Goal: Task Accomplishment & Management: Manage account settings

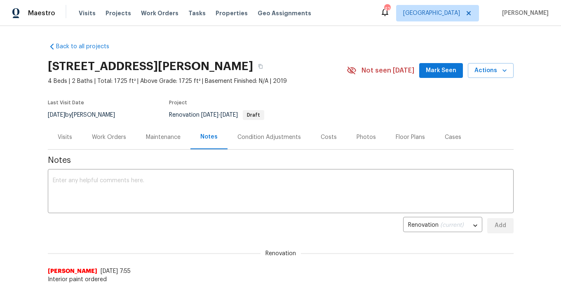
click at [206, 135] on div "Notes" at bounding box center [208, 137] width 17 height 8
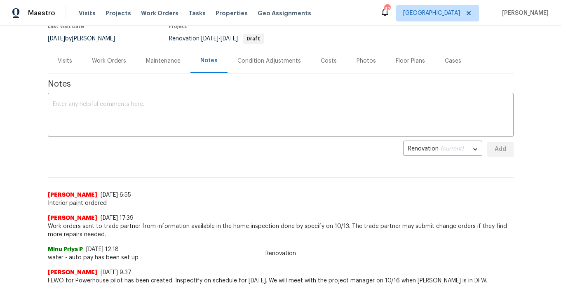
scroll to position [78, 0]
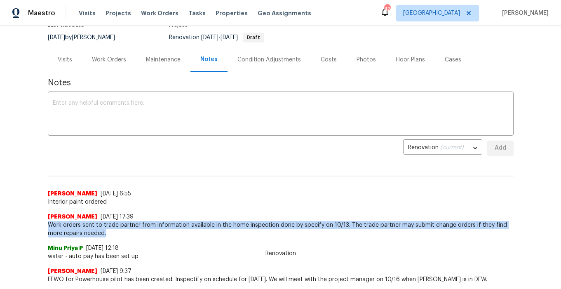
drag, startPoint x: 89, startPoint y: 233, endPoint x: 45, endPoint y: 227, distance: 44.2
click at [45, 227] on div "Back to all projects 421 Blue Crow Ln, Haslet, TX 76052 4 Beds | 2 Baths | Tota…" at bounding box center [280, 157] width 561 height 263
copy span "Work orders sent to trade partner from information available in the home inspec…"
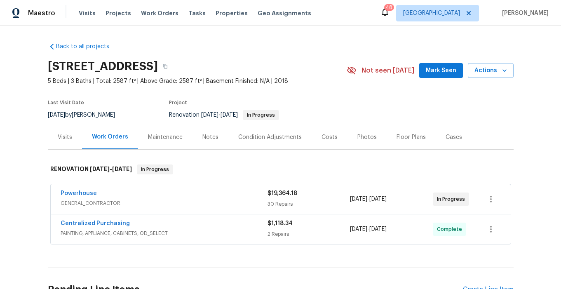
click at [207, 137] on div "Notes" at bounding box center [211, 137] width 16 height 8
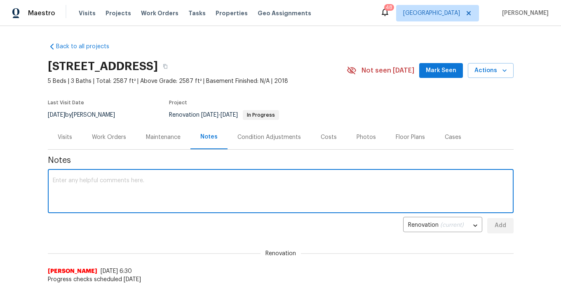
click at [101, 179] on textarea at bounding box center [281, 192] width 456 height 29
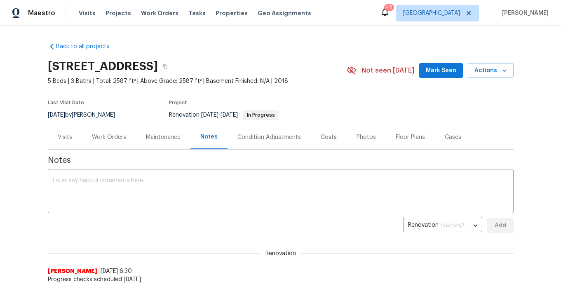
click at [211, 136] on div "Notes" at bounding box center [208, 137] width 17 height 8
click at [115, 137] on div "Work Orders" at bounding box center [109, 137] width 34 height 8
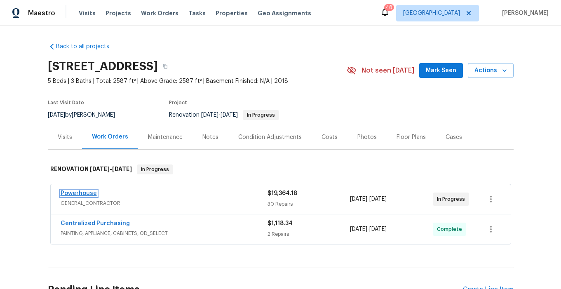
click at [87, 194] on link "Powerhouse" at bounding box center [79, 194] width 36 height 6
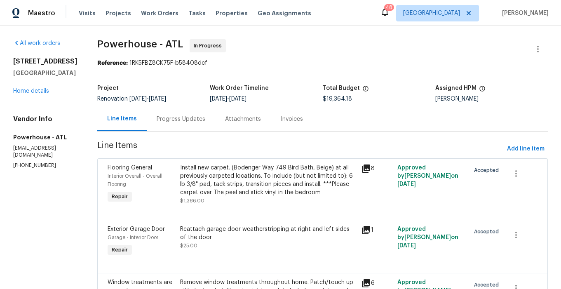
click at [238, 120] on div "Attachments" at bounding box center [243, 119] width 56 height 24
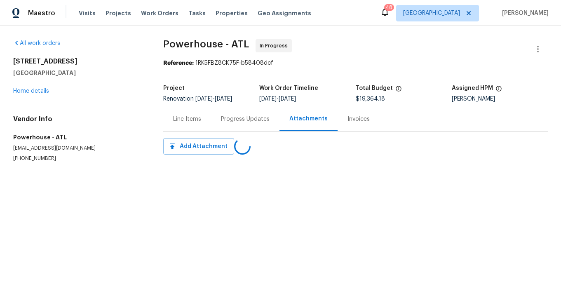
click at [235, 120] on div "Progress Updates" at bounding box center [245, 119] width 49 height 8
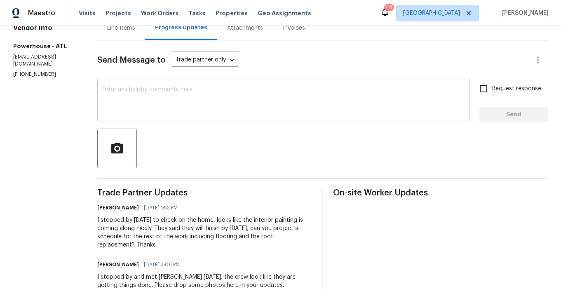
scroll to position [92, 0]
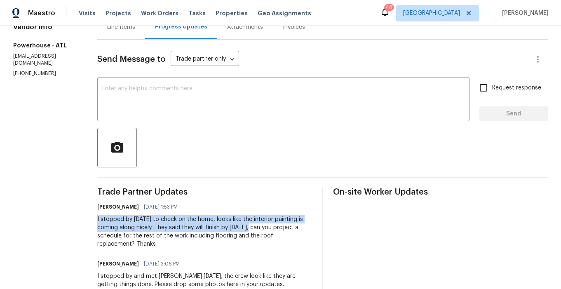
drag, startPoint x: 122, startPoint y: 217, endPoint x: 278, endPoint y: 231, distance: 157.4
click at [278, 231] on div "All work orders 3934 Makeover Ct Atlanta, GA 30349 Home details Vendor Info Pow…" at bounding box center [280, 248] width 561 height 629
copy div "I stopped by today to check on the home, looks like the interior painting is co…"
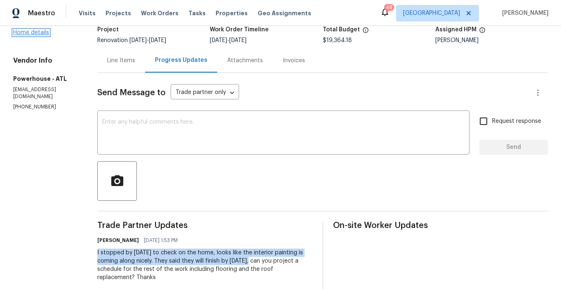
click at [30, 35] on link "Home details" at bounding box center [31, 33] width 36 height 6
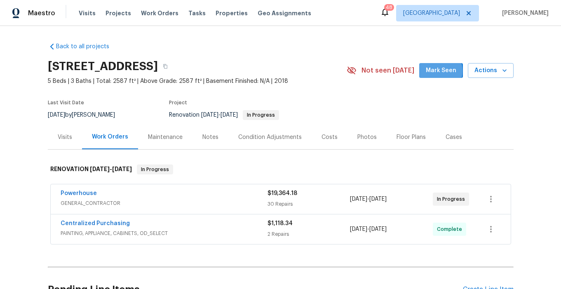
click at [436, 71] on span "Mark Seen" at bounding box center [441, 71] width 31 height 10
click at [212, 139] on div "Notes" at bounding box center [211, 137] width 16 height 8
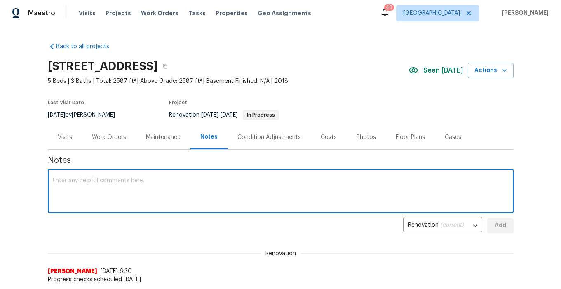
click at [163, 180] on textarea at bounding box center [281, 192] width 456 height 29
paste textarea "I stopped by today to check on the home, looks like the interior painting is co…"
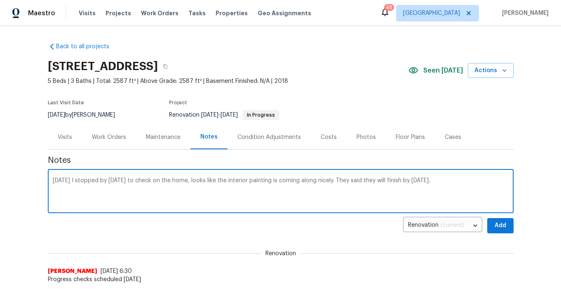
type textarea "10.14.25 I stopped by today to check on the home, looks like the interior paint…"
click at [503, 228] on span "Add" at bounding box center [500, 226] width 13 height 10
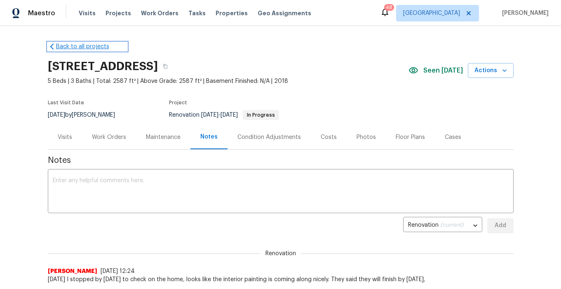
click at [80, 47] on link "Back to all projects" at bounding box center [87, 46] width 79 height 8
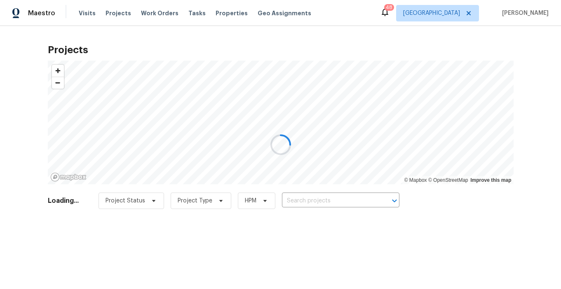
click at [441, 15] on div at bounding box center [280, 144] width 561 height 289
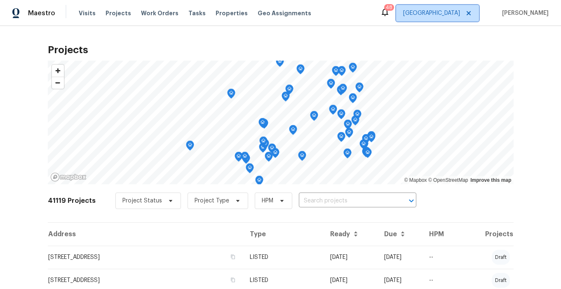
click at [427, 13] on span "[GEOGRAPHIC_DATA]" at bounding box center [431, 13] width 57 height 8
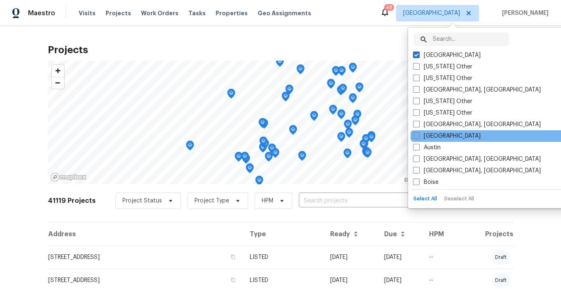
click at [417, 136] on span at bounding box center [416, 135] width 7 height 7
click at [417, 136] on input "Atlanta" at bounding box center [415, 134] width 5 height 5
checkbox input "true"
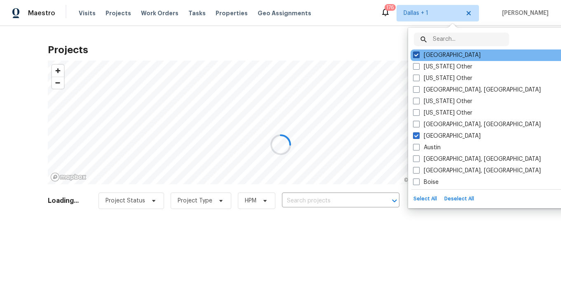
click at [417, 54] on span at bounding box center [416, 55] width 7 height 7
click at [417, 54] on input "[GEOGRAPHIC_DATA]" at bounding box center [415, 53] width 5 height 5
checkbox input "false"
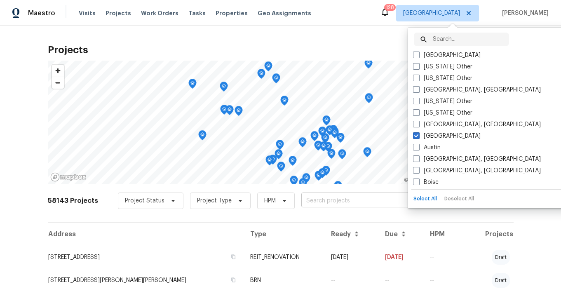
click at [312, 200] on input "text" at bounding box center [348, 201] width 94 height 13
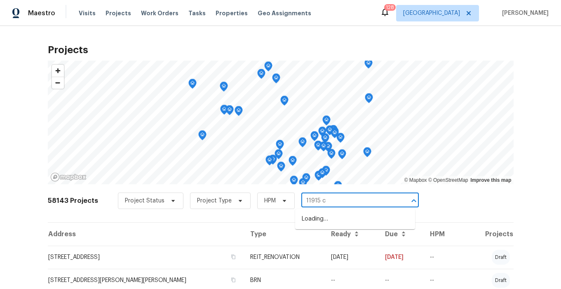
type input "11915 ca"
click at [328, 223] on li "11915 Carriage Park Ln, Duluth, GA 30097" at bounding box center [355, 219] width 120 height 14
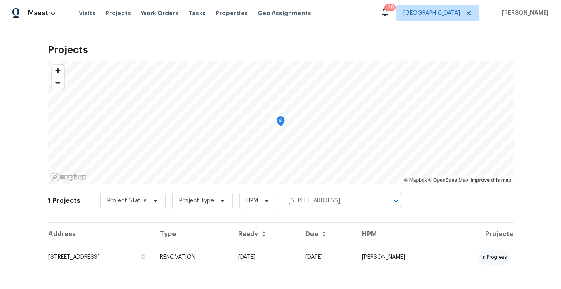
scroll to position [6, 0]
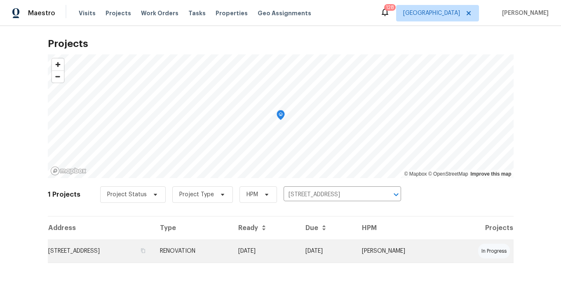
click at [123, 247] on td "11915 Carriage Park Ln, Duluth, GA 30097" at bounding box center [101, 251] width 106 height 23
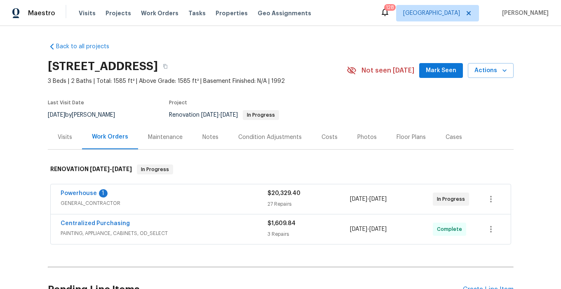
click at [438, 66] on span "Mark Seen" at bounding box center [441, 71] width 31 height 10
click at [208, 136] on div "Notes" at bounding box center [211, 137] width 16 height 8
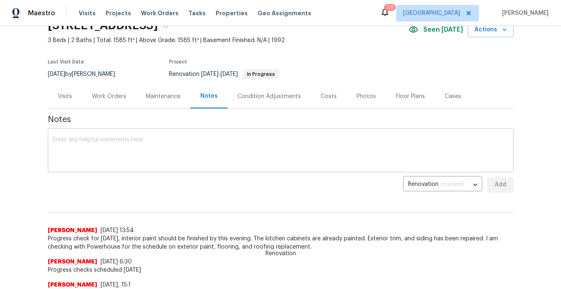
scroll to position [43, 0]
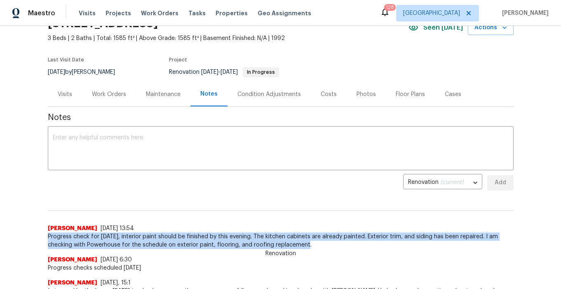
drag, startPoint x: 48, startPoint y: 236, endPoint x: 309, endPoint y: 245, distance: 260.4
click at [309, 245] on span "Progress check for today, interior paint should be finished by this evening. Th…" at bounding box center [281, 241] width 466 height 16
copy span "Progress check for today, interior paint should be finished by this evening. Th…"
